Goal: Use online tool/utility: Utilize a website feature to perform a specific function

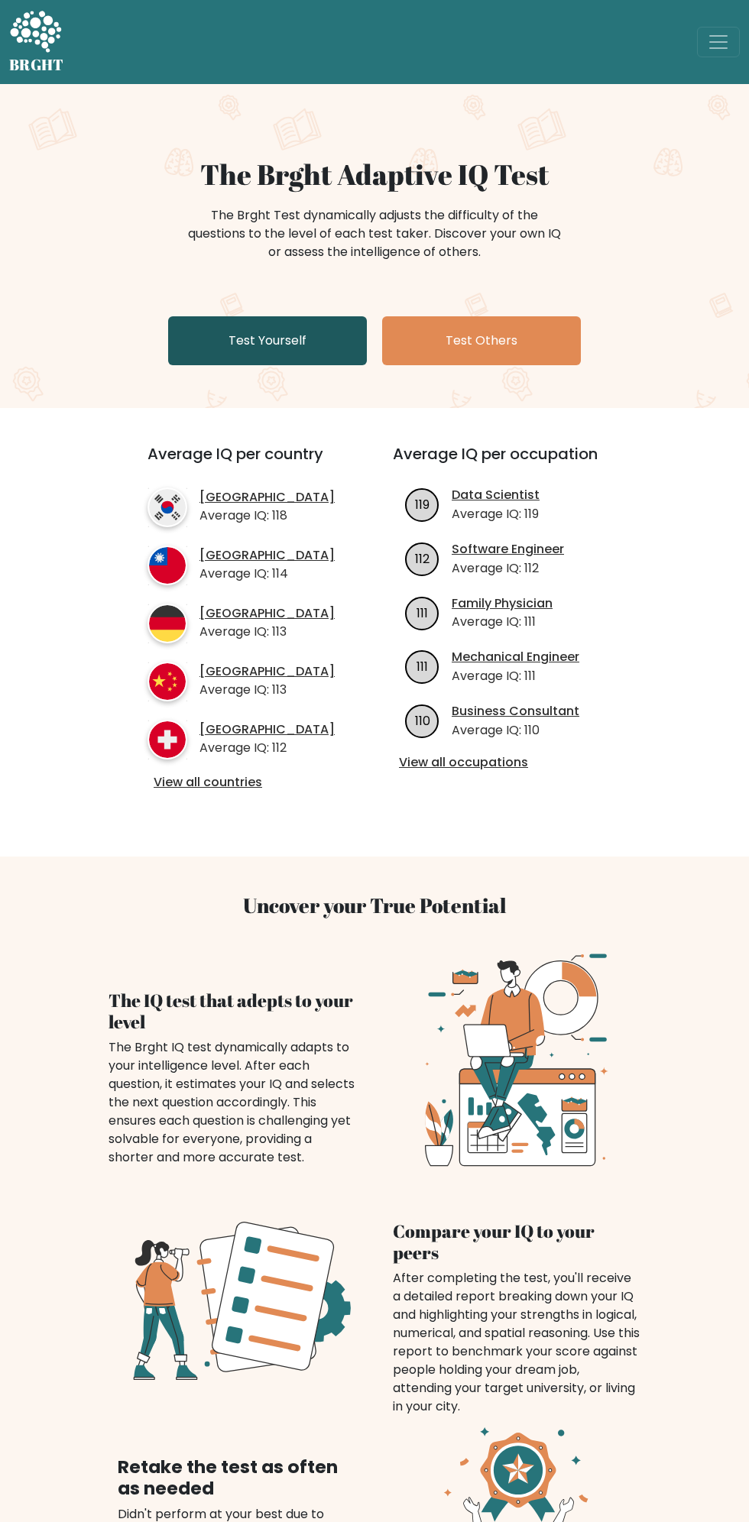
click at [258, 340] on link "Test Yourself" at bounding box center [267, 340] width 199 height 49
click at [266, 340] on link "Test Yourself" at bounding box center [267, 340] width 199 height 49
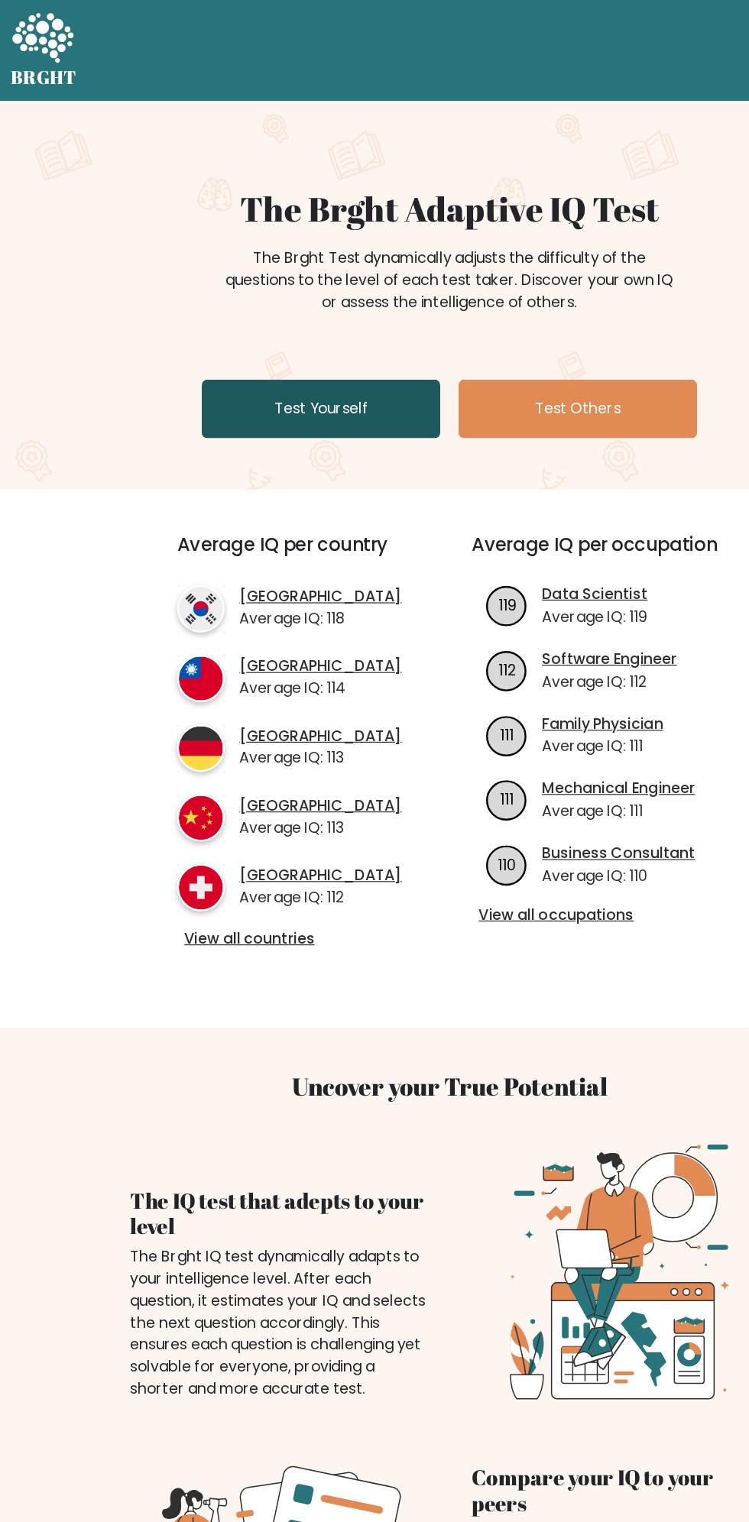
click at [277, 340] on link "Test Yourself" at bounding box center [267, 340] width 199 height 49
click at [279, 345] on link "Test Yourself" at bounding box center [267, 340] width 199 height 49
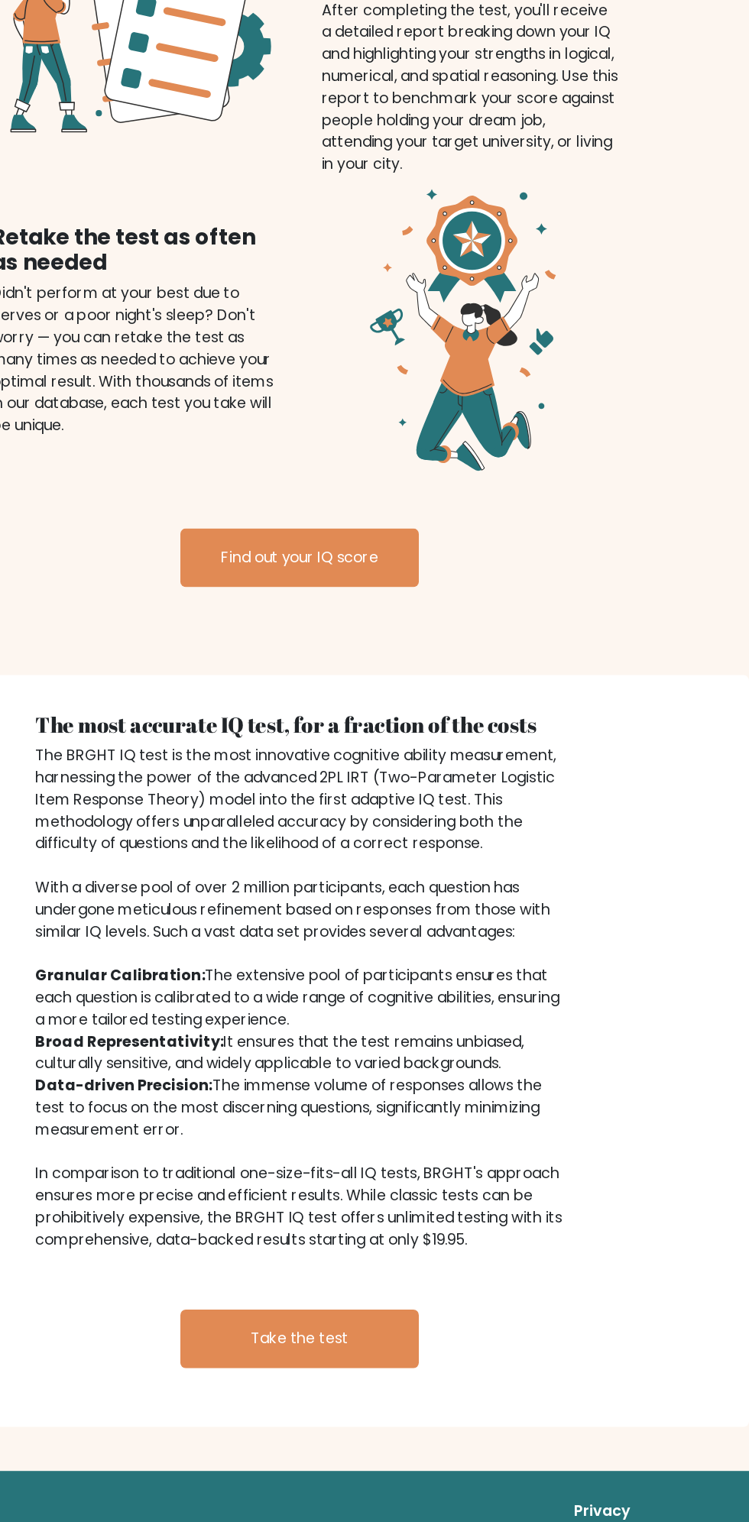
scroll to position [1155, 0]
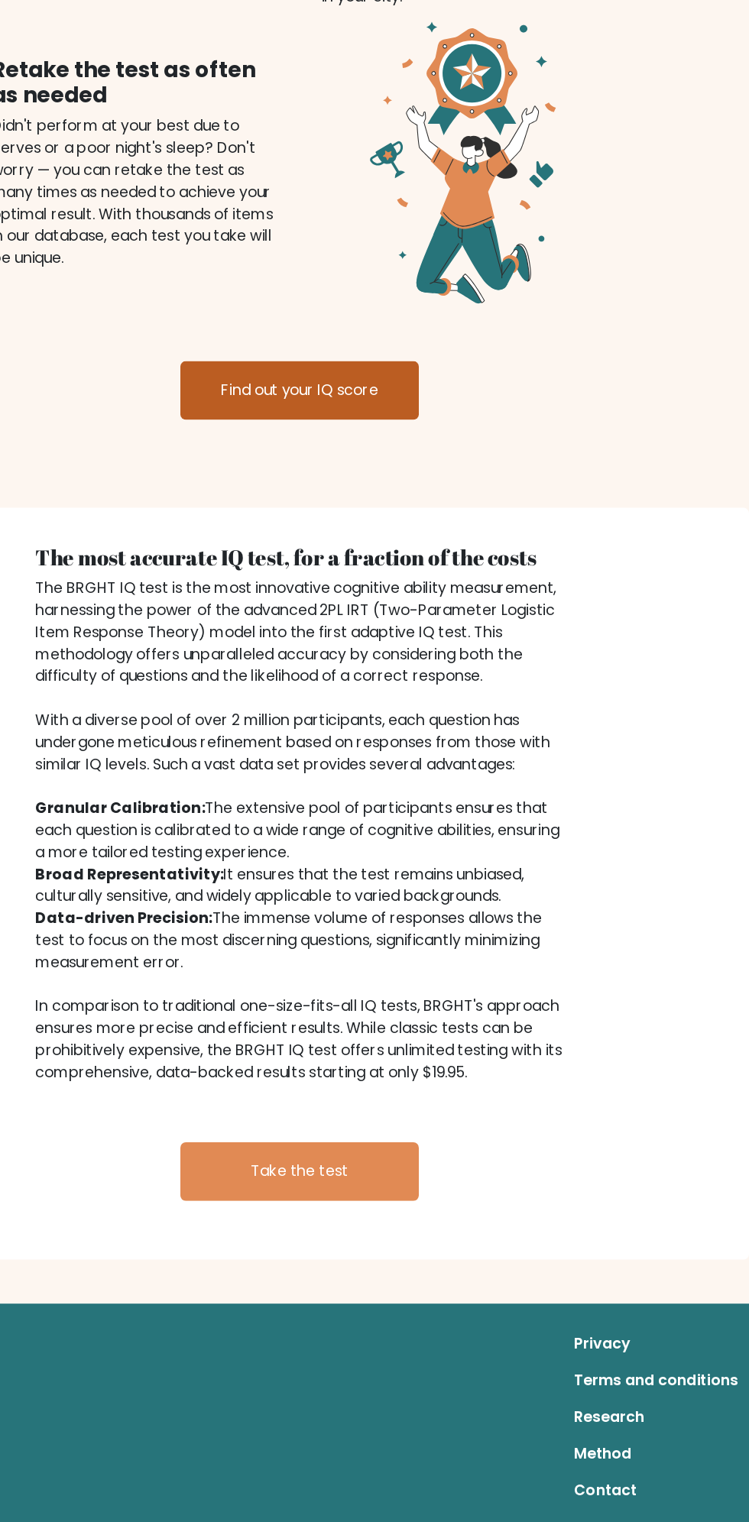
click at [402, 578] on link "Find out your IQ score" at bounding box center [374, 579] width 199 height 49
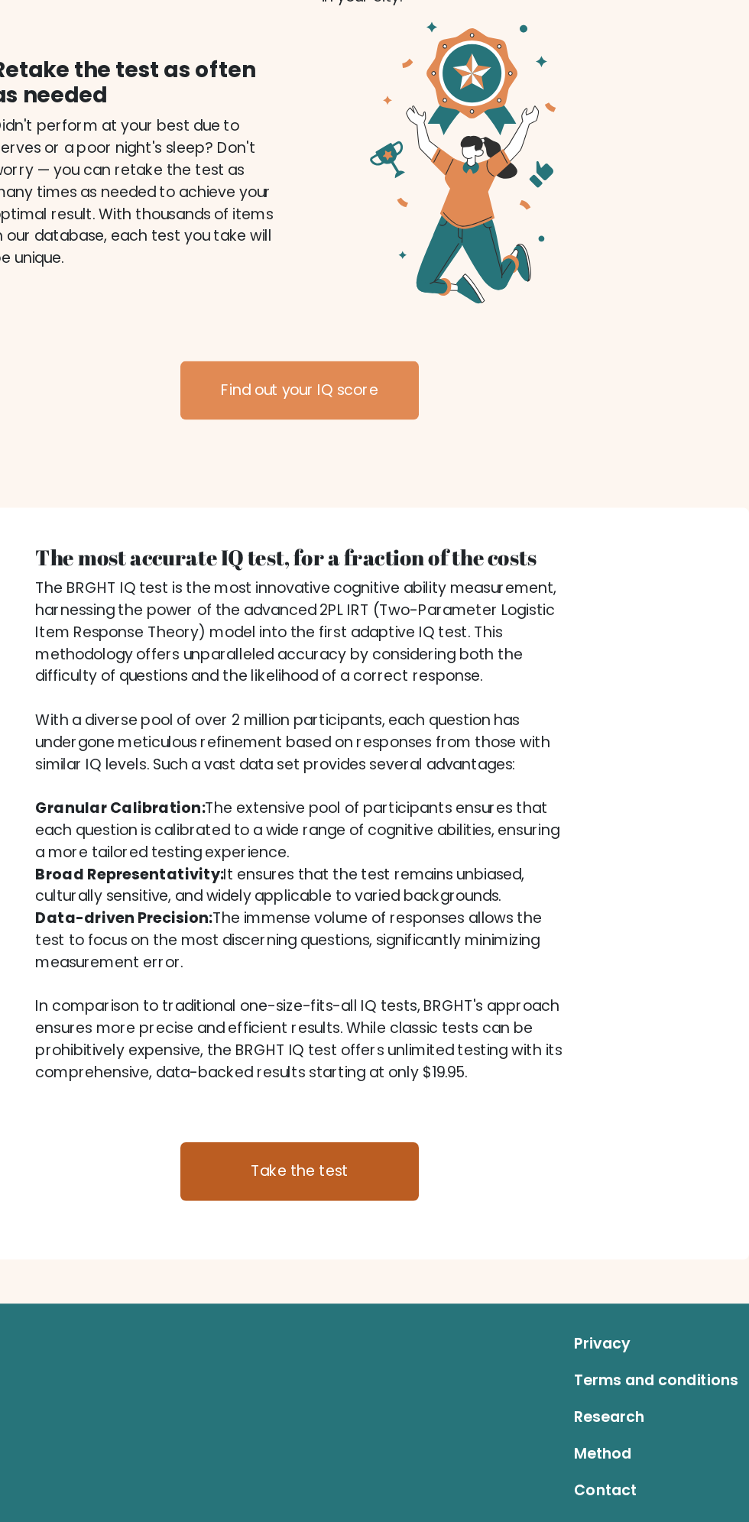
click at [422, 1221] on link "Take the test" at bounding box center [374, 1229] width 199 height 49
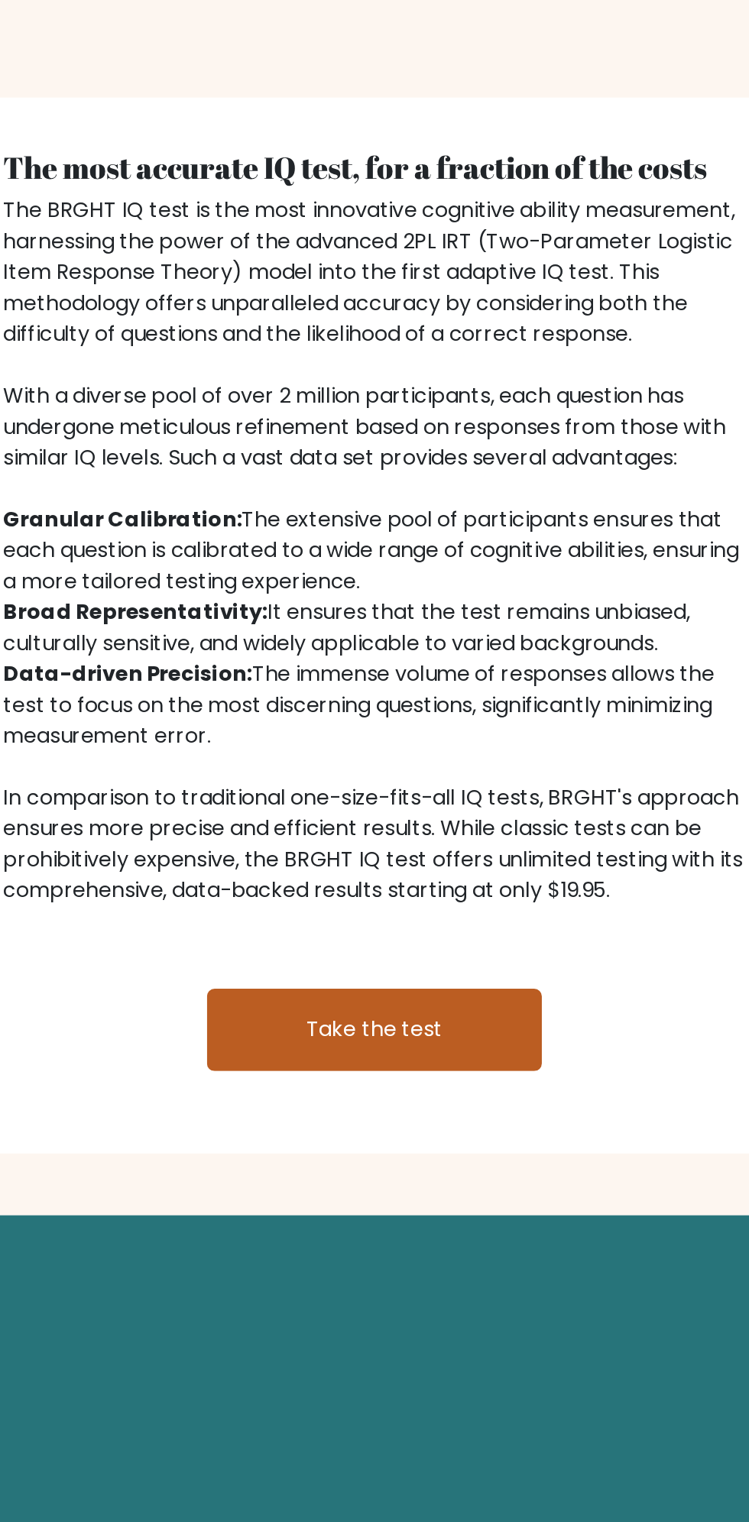
click at [400, 1235] on link "Take the test" at bounding box center [374, 1229] width 199 height 49
click at [393, 1230] on link "Take the test" at bounding box center [374, 1229] width 199 height 49
click at [379, 1231] on link "Take the test" at bounding box center [374, 1229] width 199 height 49
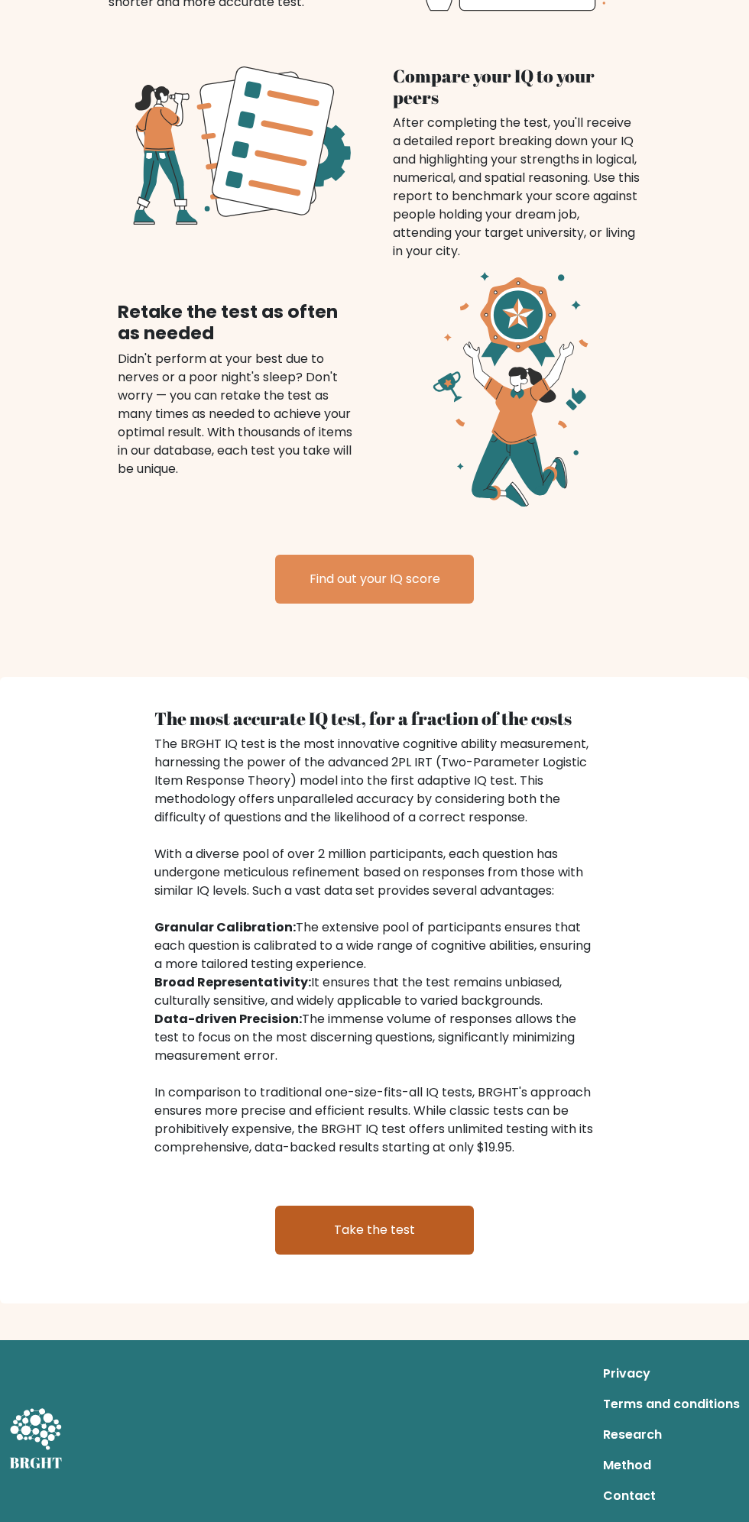
click at [389, 1229] on link "Take the test" at bounding box center [374, 1229] width 199 height 49
click at [399, 1221] on link "Take the test" at bounding box center [374, 1229] width 199 height 49
click at [403, 1244] on link "Take the test" at bounding box center [374, 1229] width 199 height 49
click at [390, 1235] on link "Take the test" at bounding box center [374, 1229] width 199 height 49
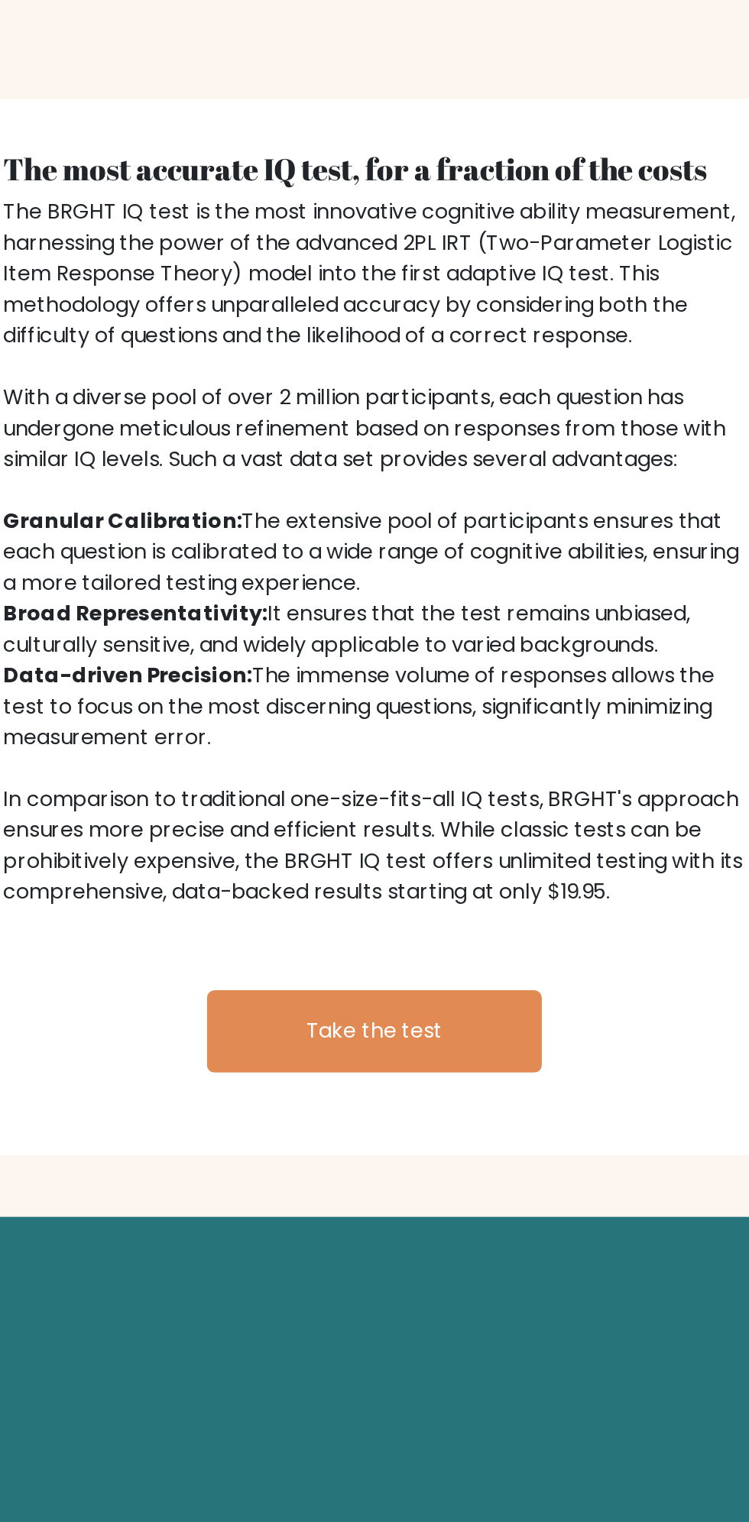
click at [387, 1344] on nav "Privacy Terms and conditions Research Method Contact" at bounding box center [374, 1432] width 749 height 183
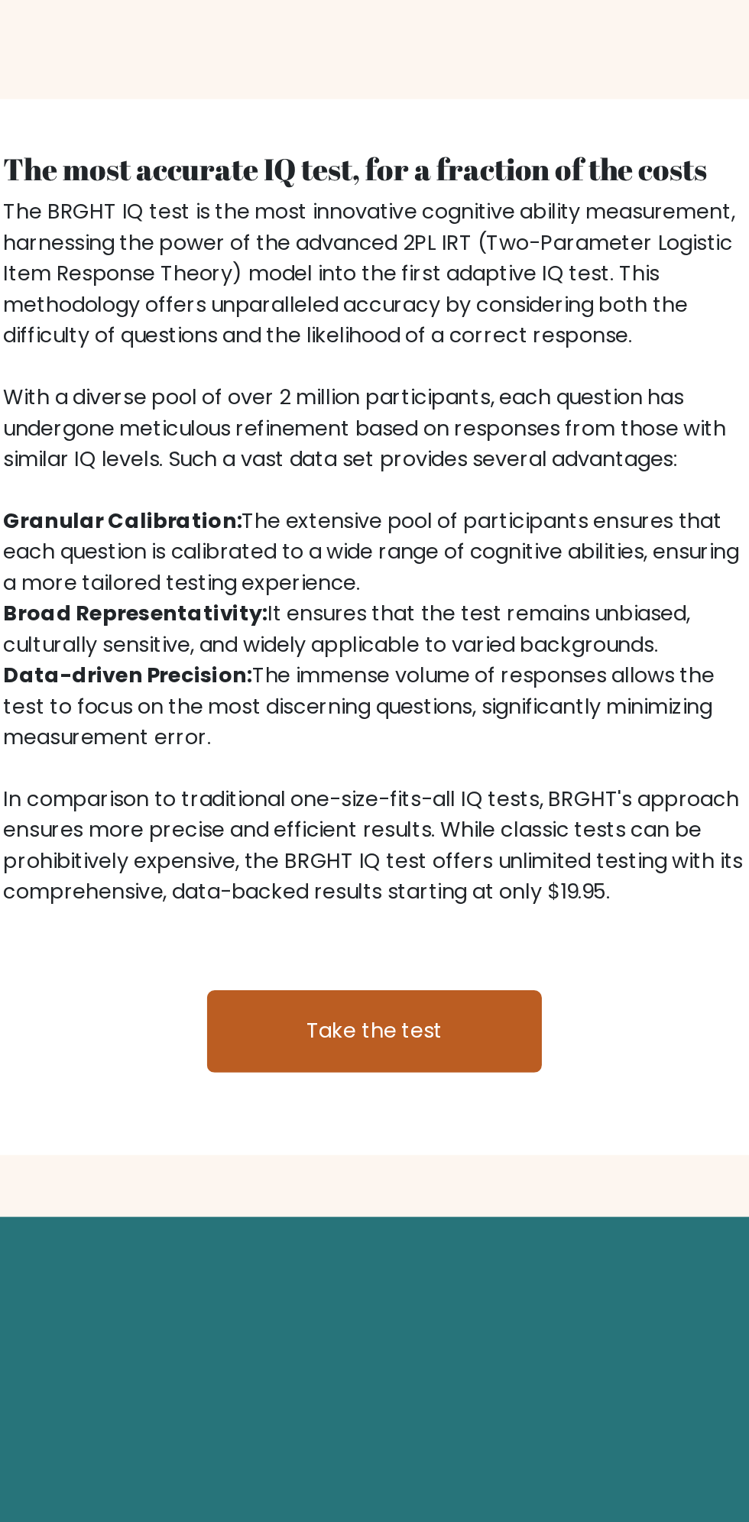
click at [411, 1232] on link "Take the test" at bounding box center [374, 1230] width 199 height 49
click at [407, 1231] on link "Take the test" at bounding box center [374, 1230] width 199 height 49
click at [403, 1226] on link "Take the test" at bounding box center [374, 1230] width 199 height 49
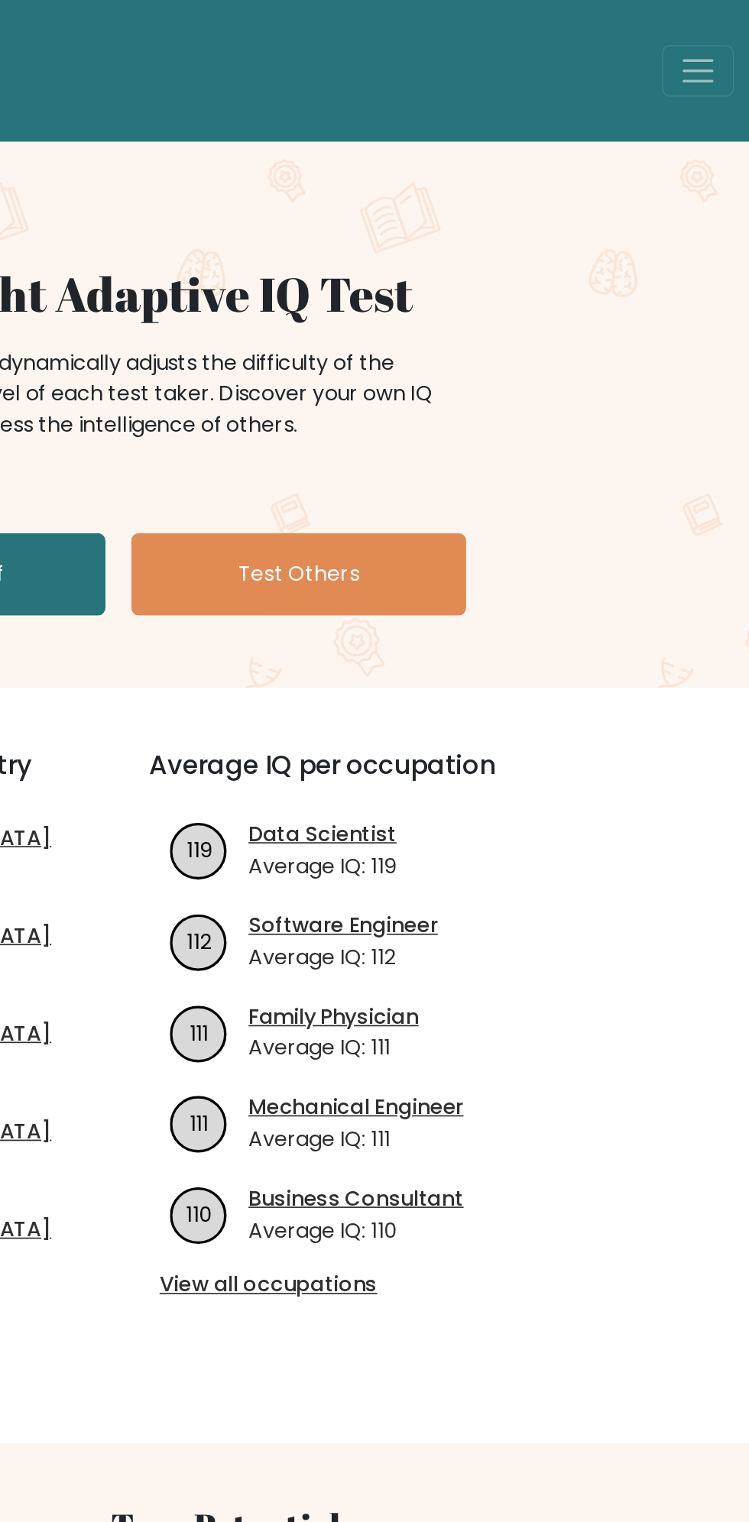
scroll to position [0, 0]
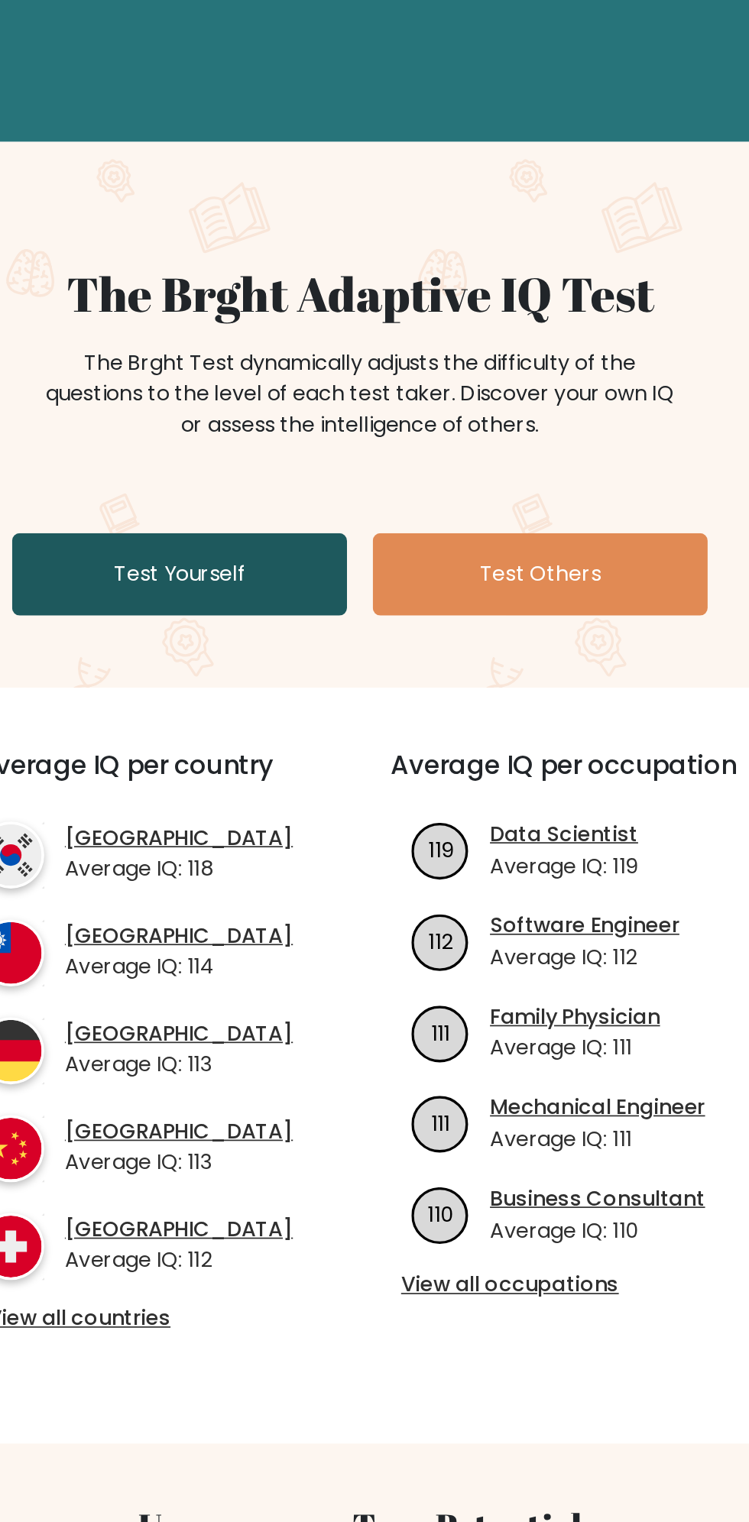
click at [248, 340] on link "Test Yourself" at bounding box center [267, 340] width 199 height 49
click at [233, 342] on link "Test Yourself" at bounding box center [267, 340] width 199 height 49
